Goal: Task Accomplishment & Management: Use online tool/utility

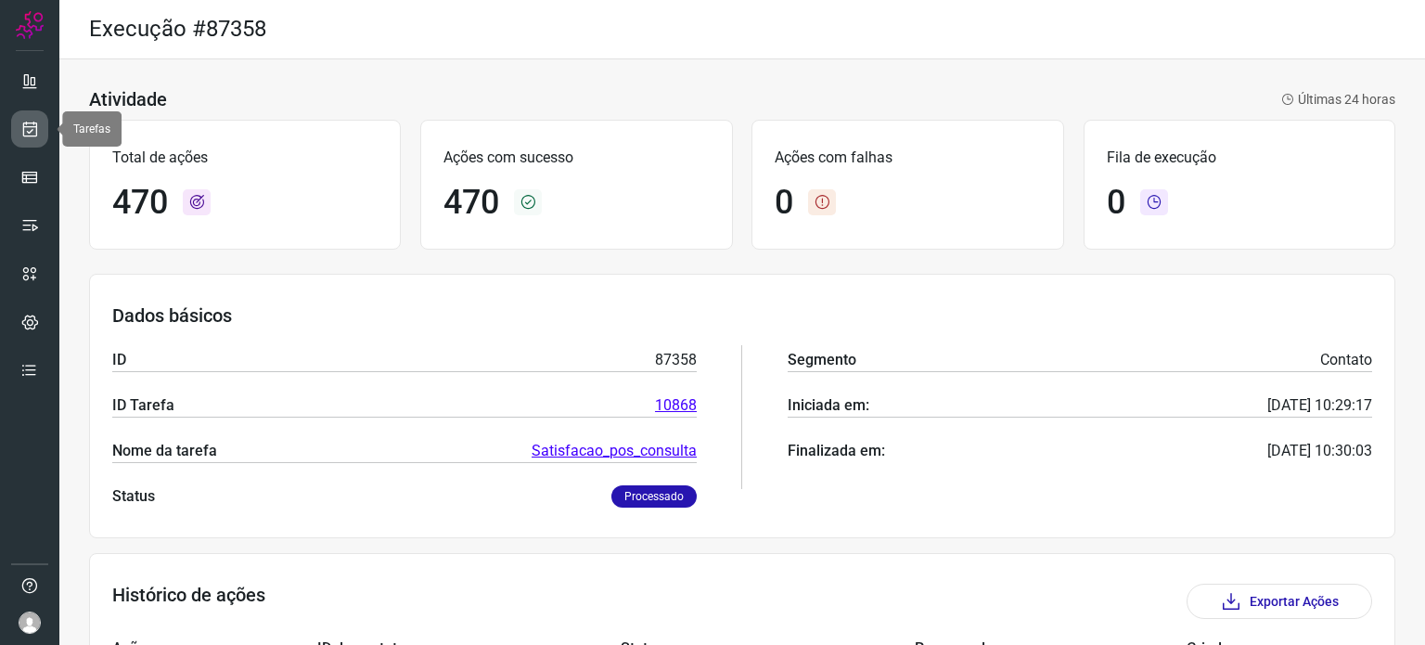
click at [33, 125] on icon at bounding box center [29, 129] width 19 height 19
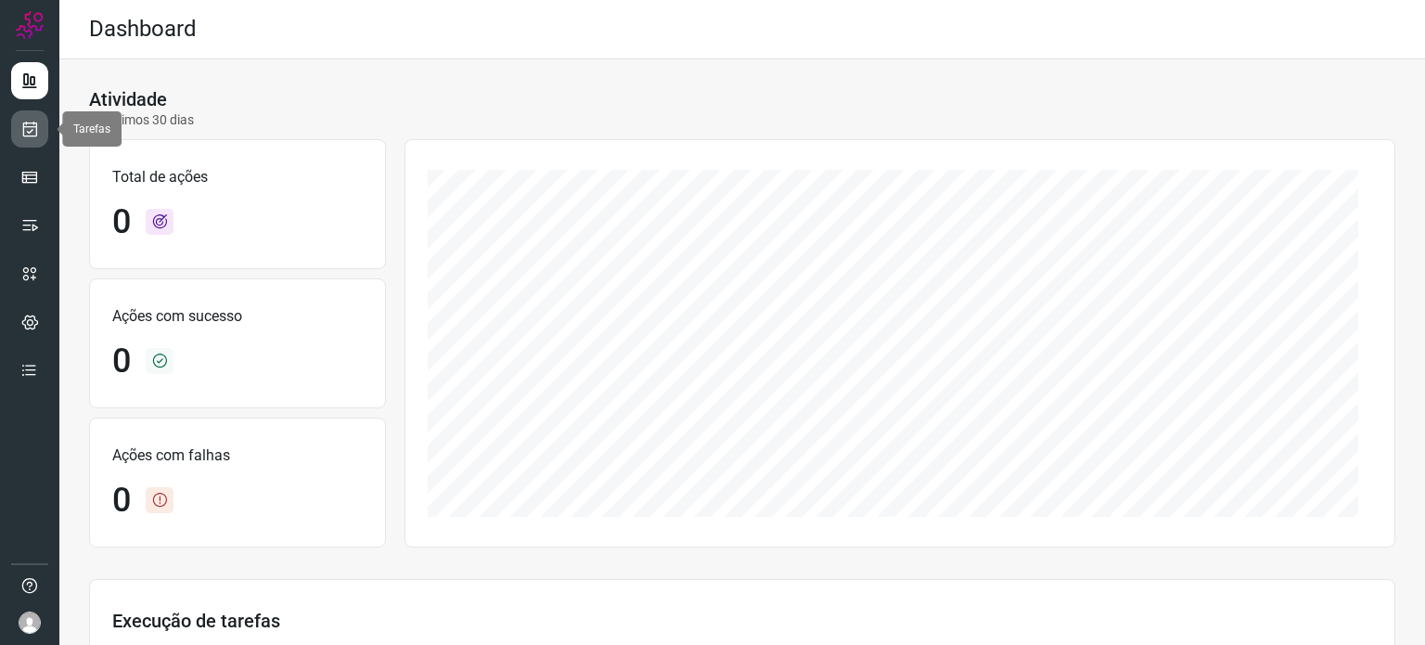
click at [26, 120] on icon at bounding box center [29, 129] width 19 height 19
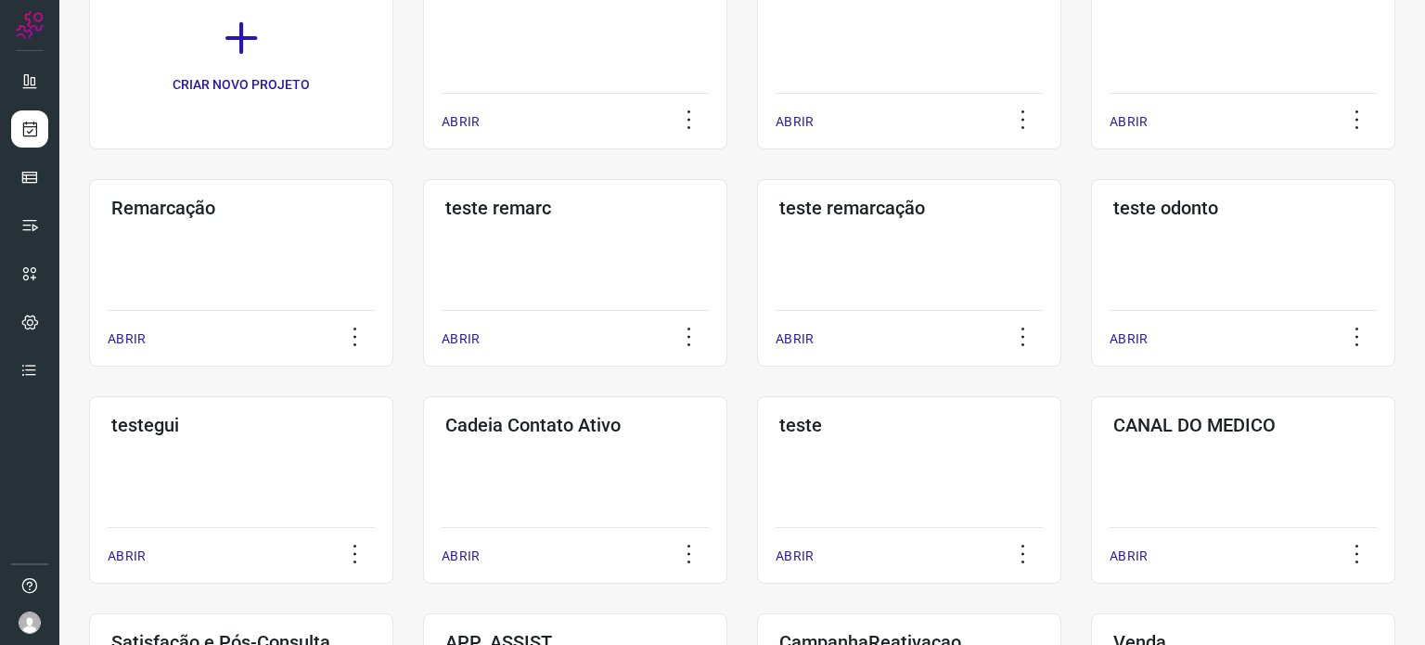
scroll to position [278, 0]
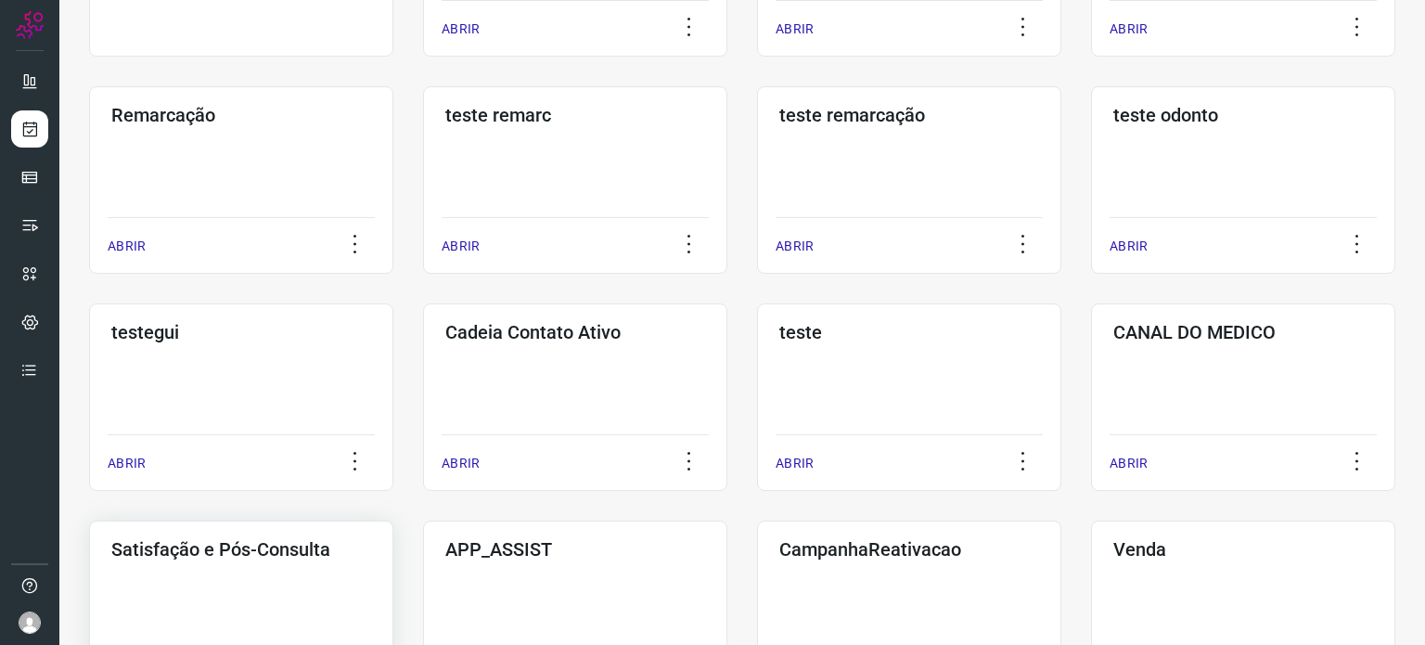
click at [200, 557] on h3 "Satisfação e Pós-Consulta" at bounding box center [241, 549] width 260 height 22
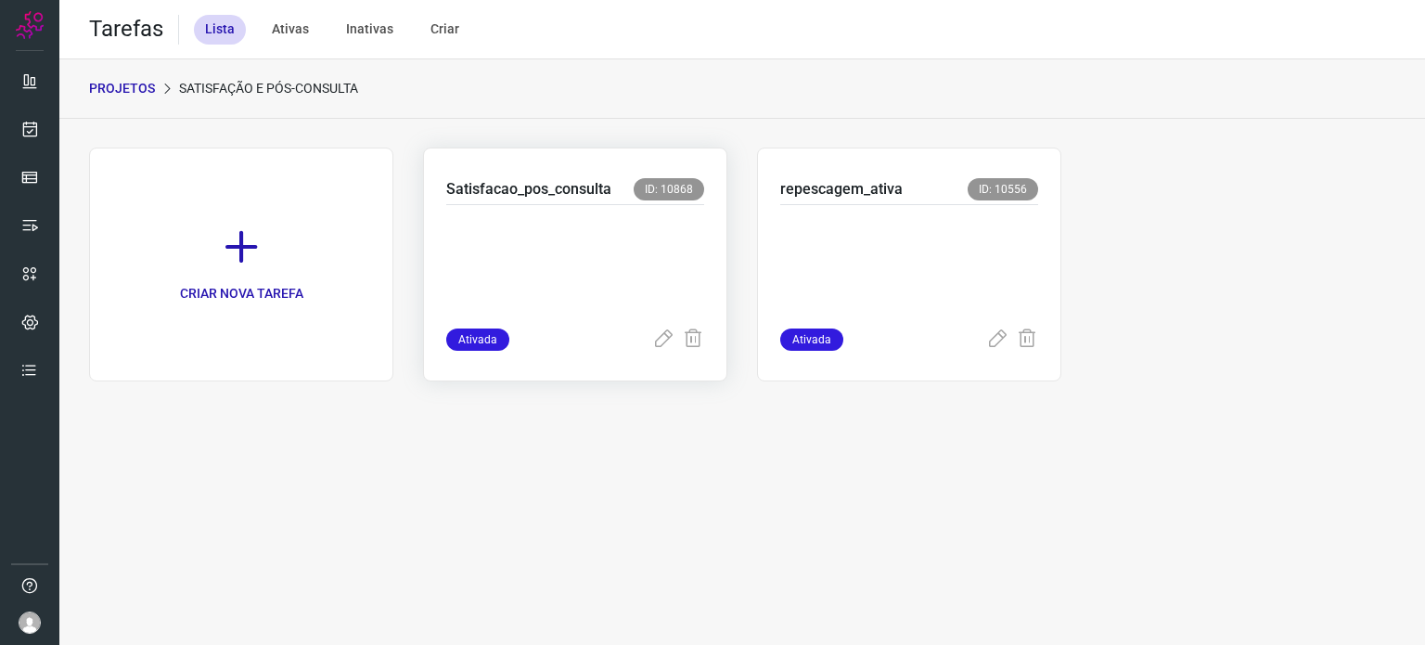
click at [651, 280] on p at bounding box center [575, 262] width 258 height 93
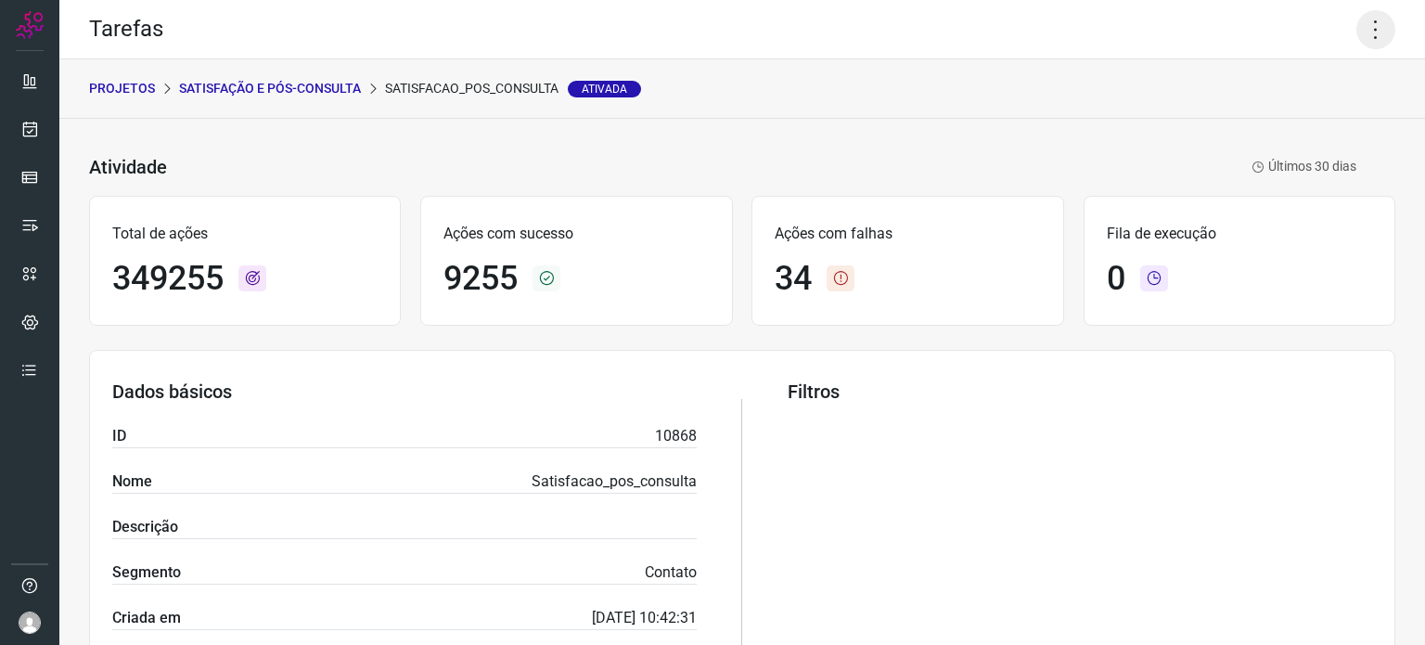
click at [1366, 25] on icon at bounding box center [1375, 29] width 39 height 39
click at [1295, 121] on li "Executar" at bounding box center [1295, 122] width 169 height 30
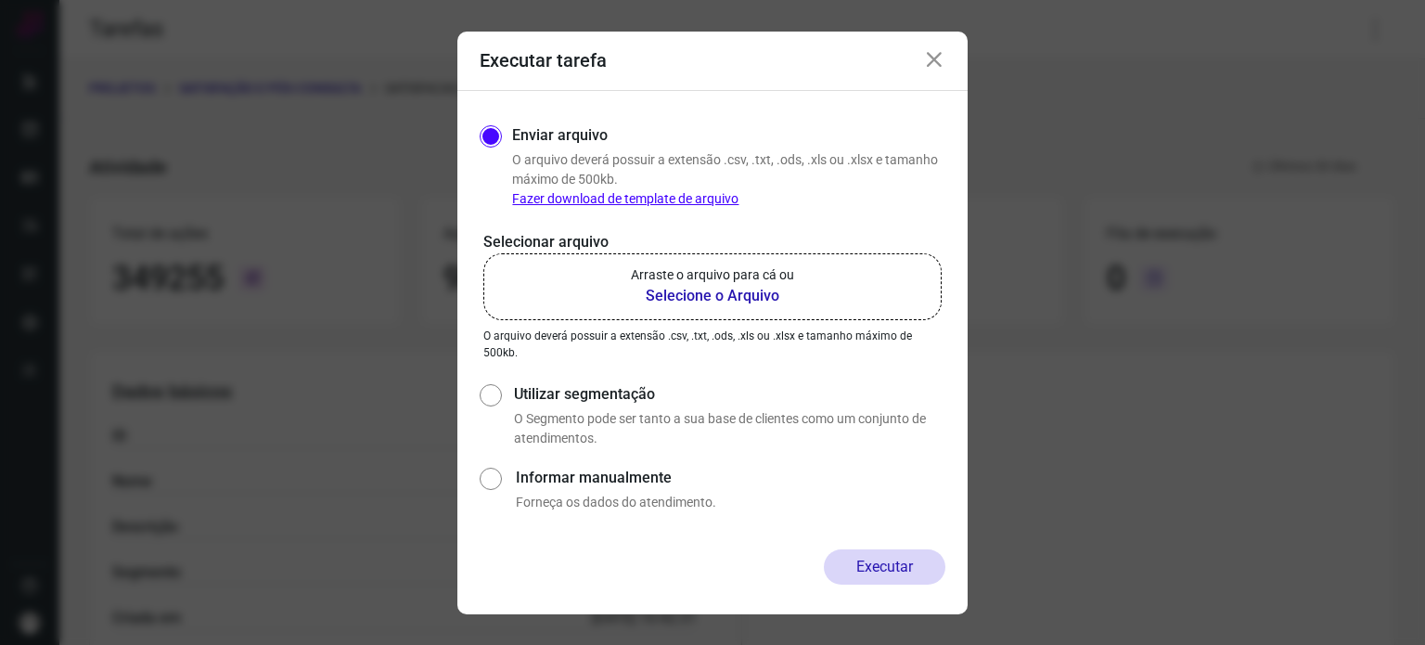
click at [820, 282] on label "Arraste o arquivo para cá ou Selecione o Arquivo" at bounding box center [712, 286] width 458 height 67
click at [0, 0] on input "Arraste o arquivo para cá ou Selecione o Arquivo" at bounding box center [0, 0] width 0 height 0
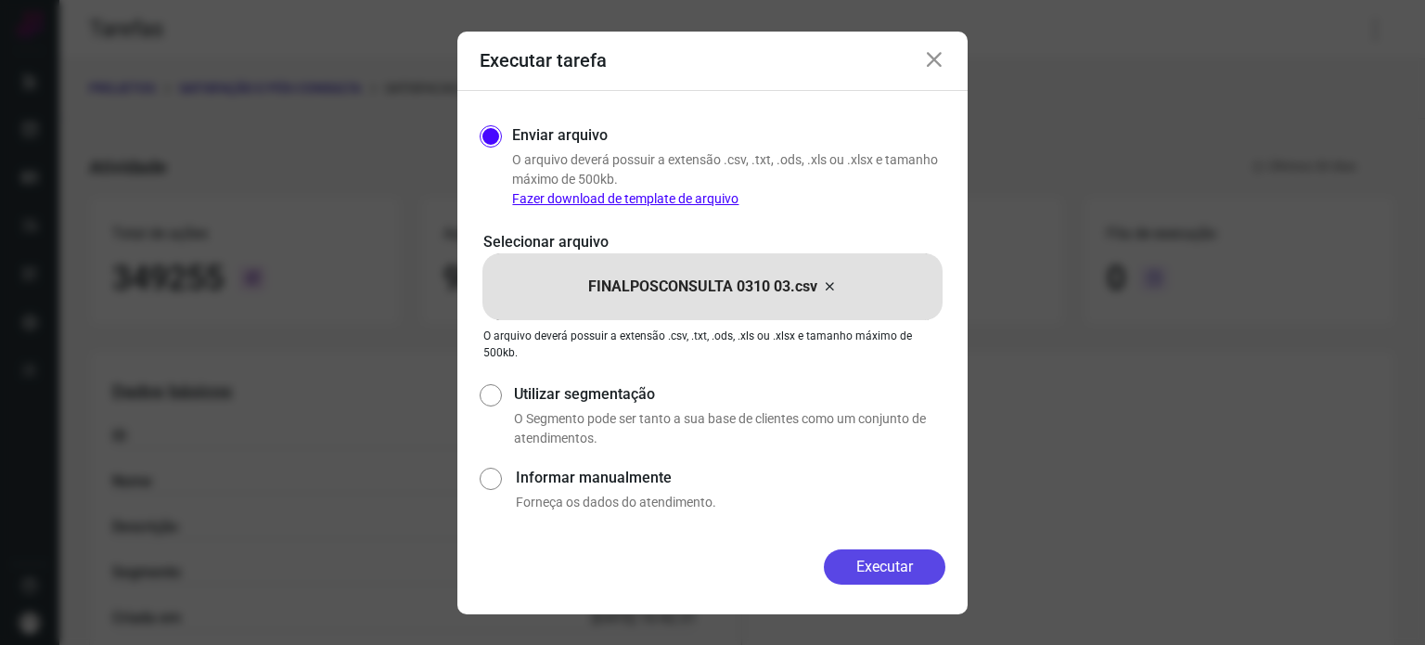
click at [857, 567] on button "Executar" at bounding box center [884, 566] width 121 height 35
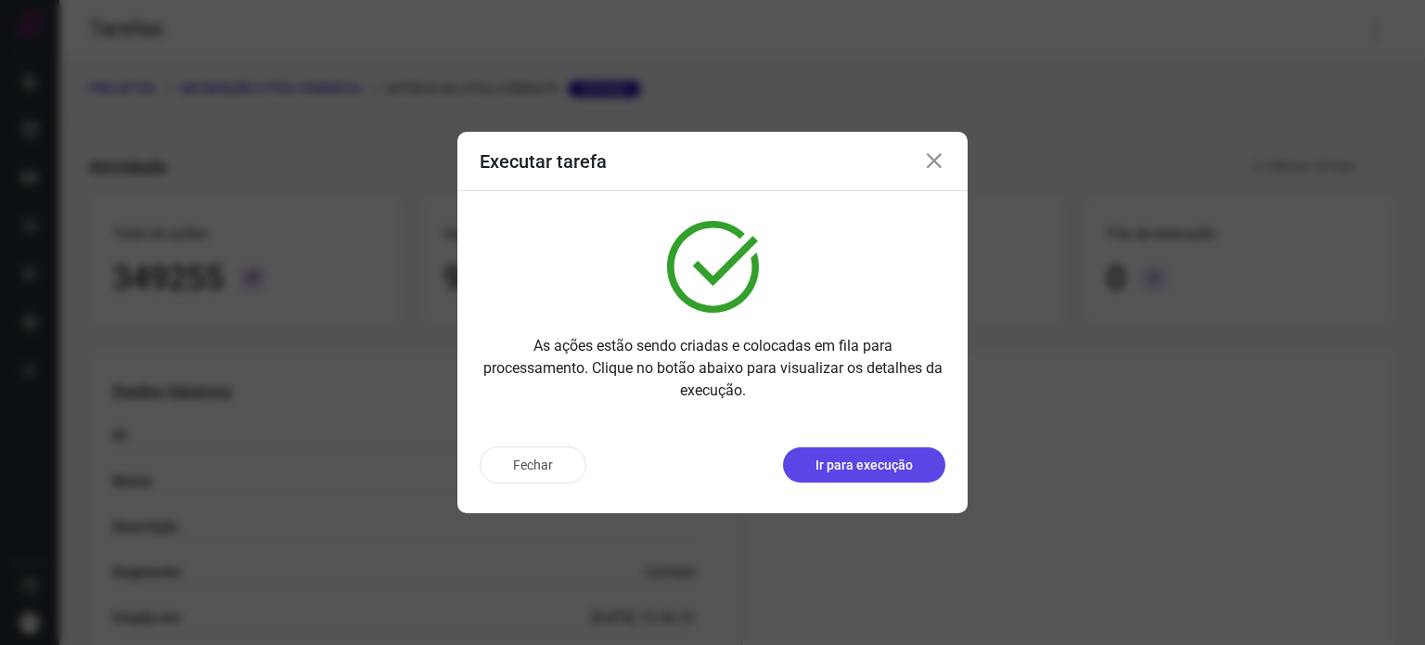
click at [868, 459] on p "Ir para execução" at bounding box center [863, 464] width 97 height 19
